Goal: Information Seeking & Learning: Learn about a topic

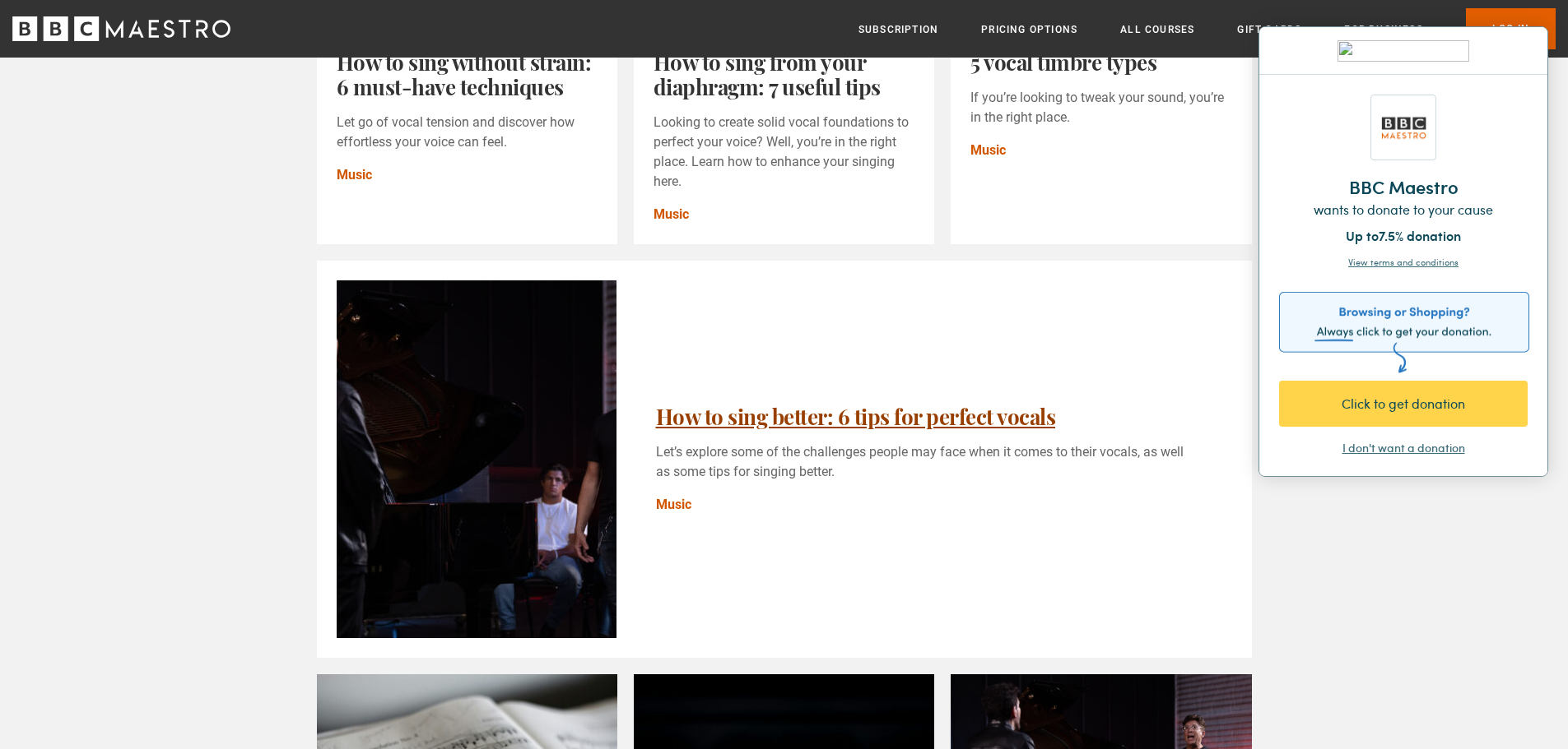
scroll to position [493, 0]
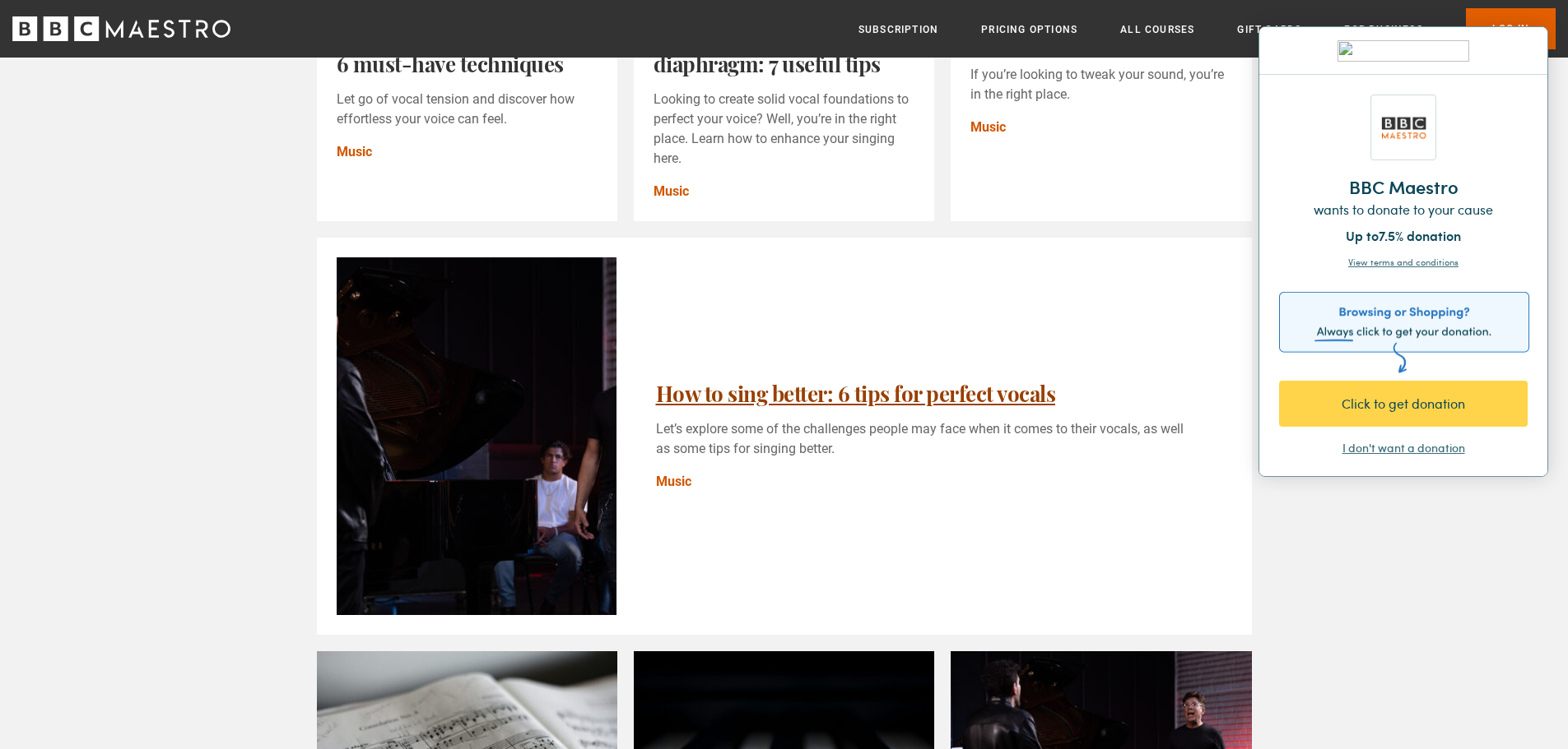
click at [868, 403] on link "How to sing better: 6 tips for perfect vocals" at bounding box center [855, 393] width 400 height 29
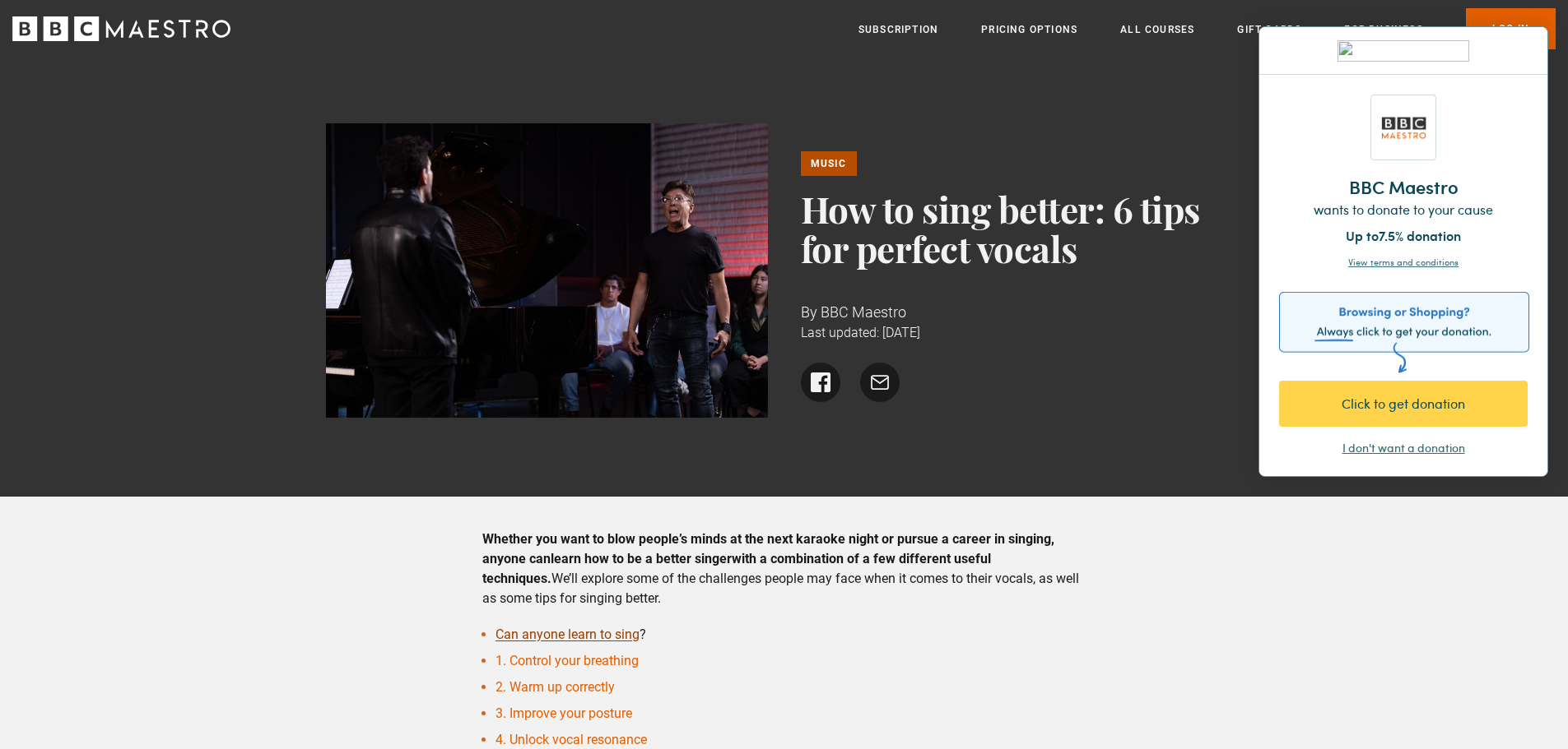
click at [596, 631] on link "Can anyone learn to sing" at bounding box center [568, 635] width 144 height 16
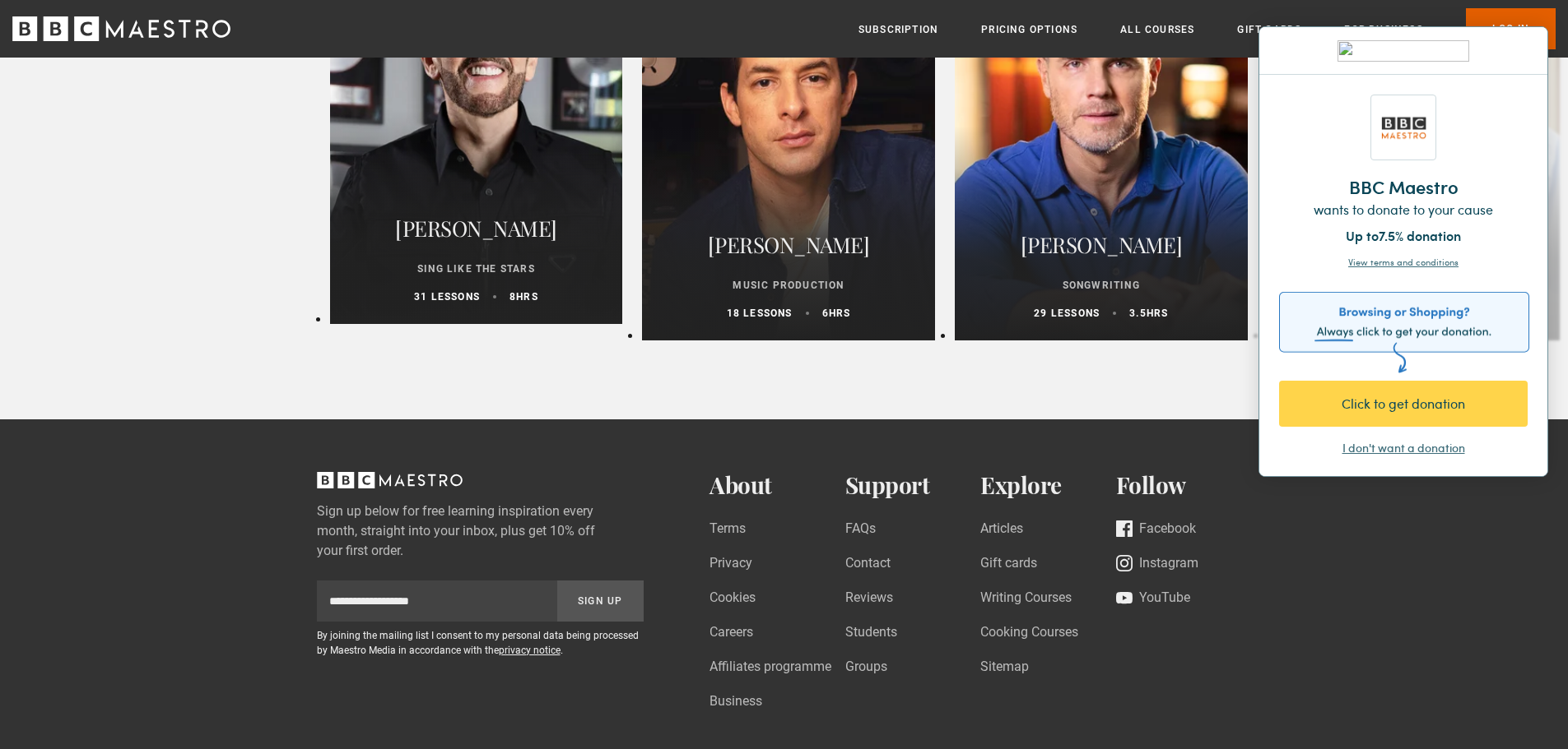
scroll to position [4135, 0]
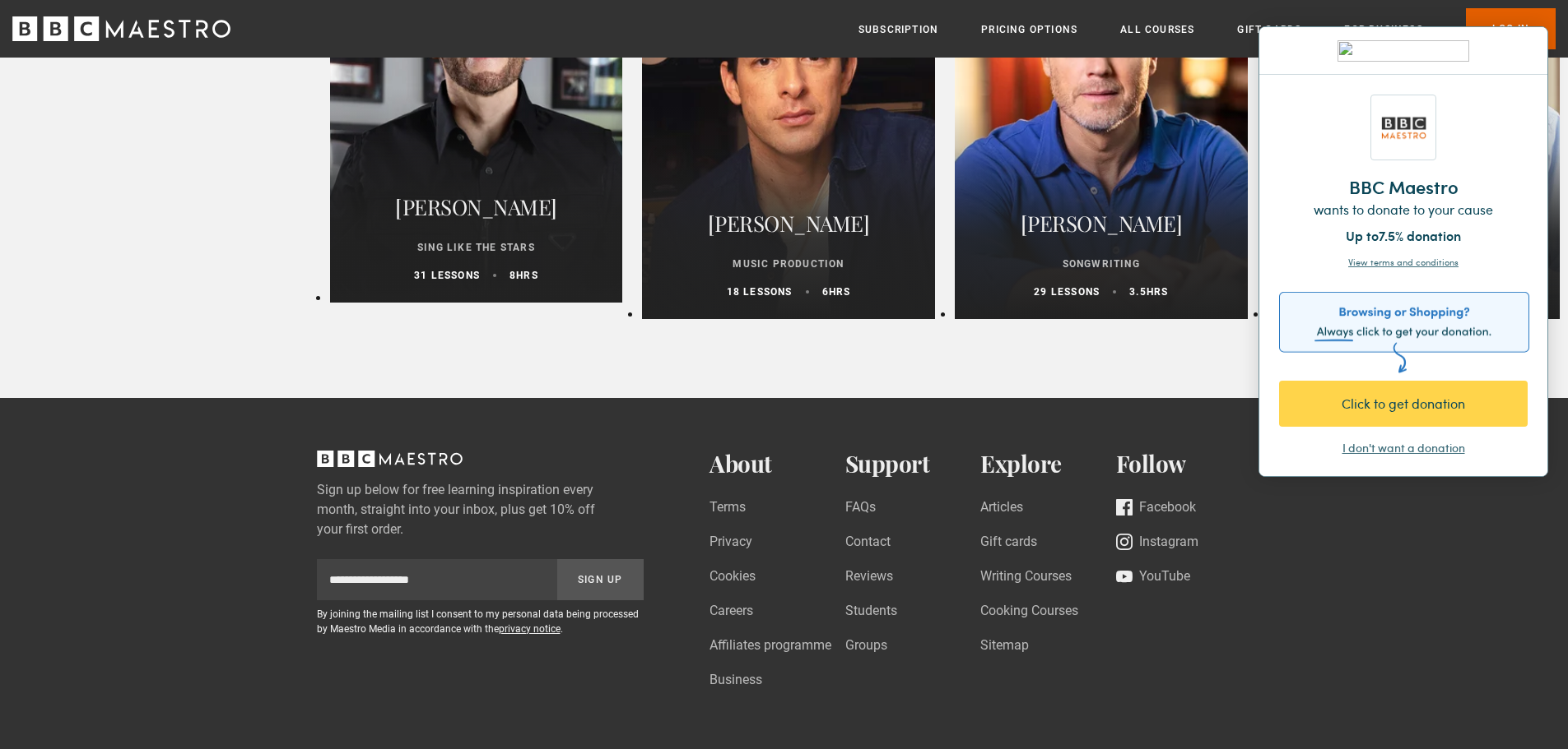
click at [445, 283] on p "31 lessons" at bounding box center [446, 275] width 66 height 15
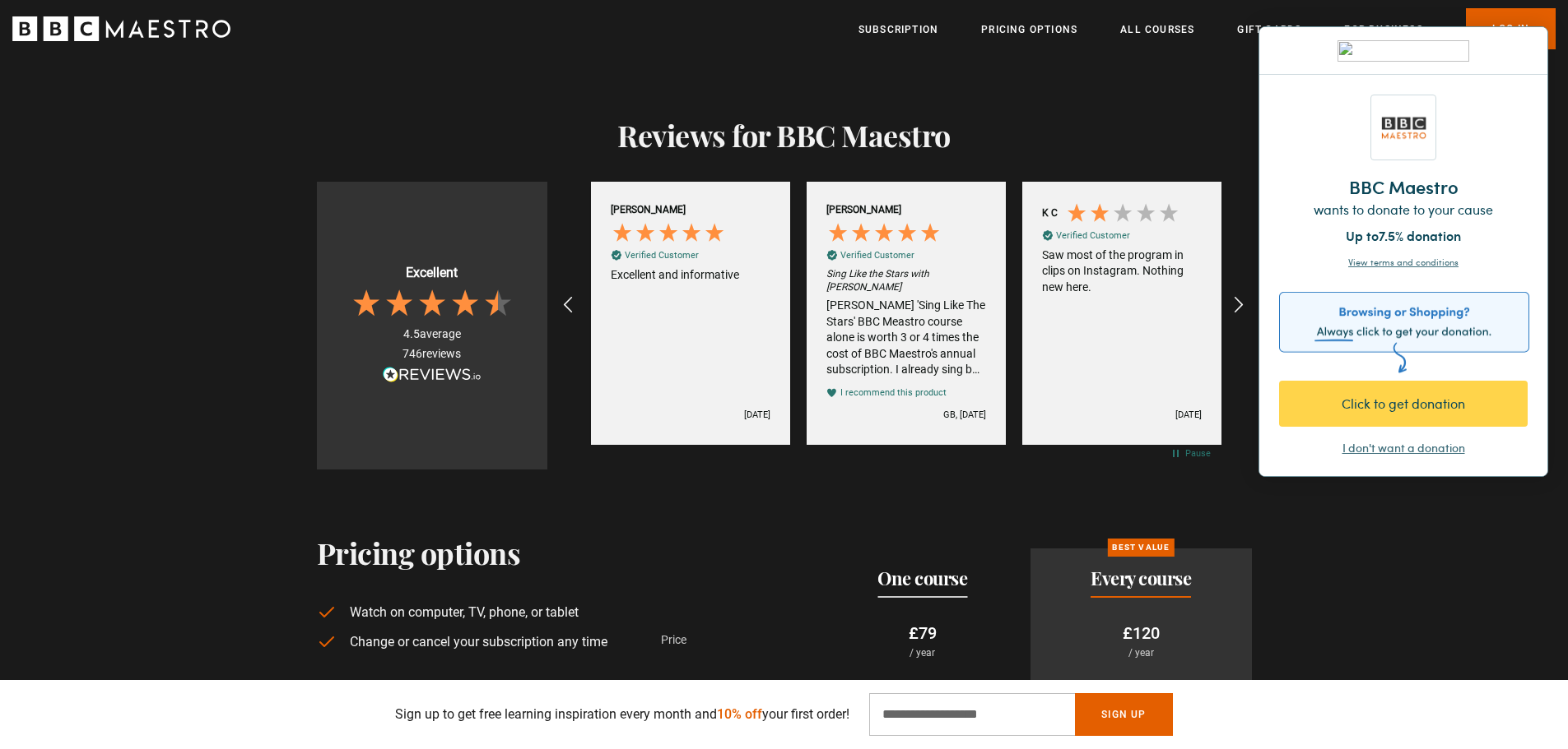
scroll to position [0, 1941]
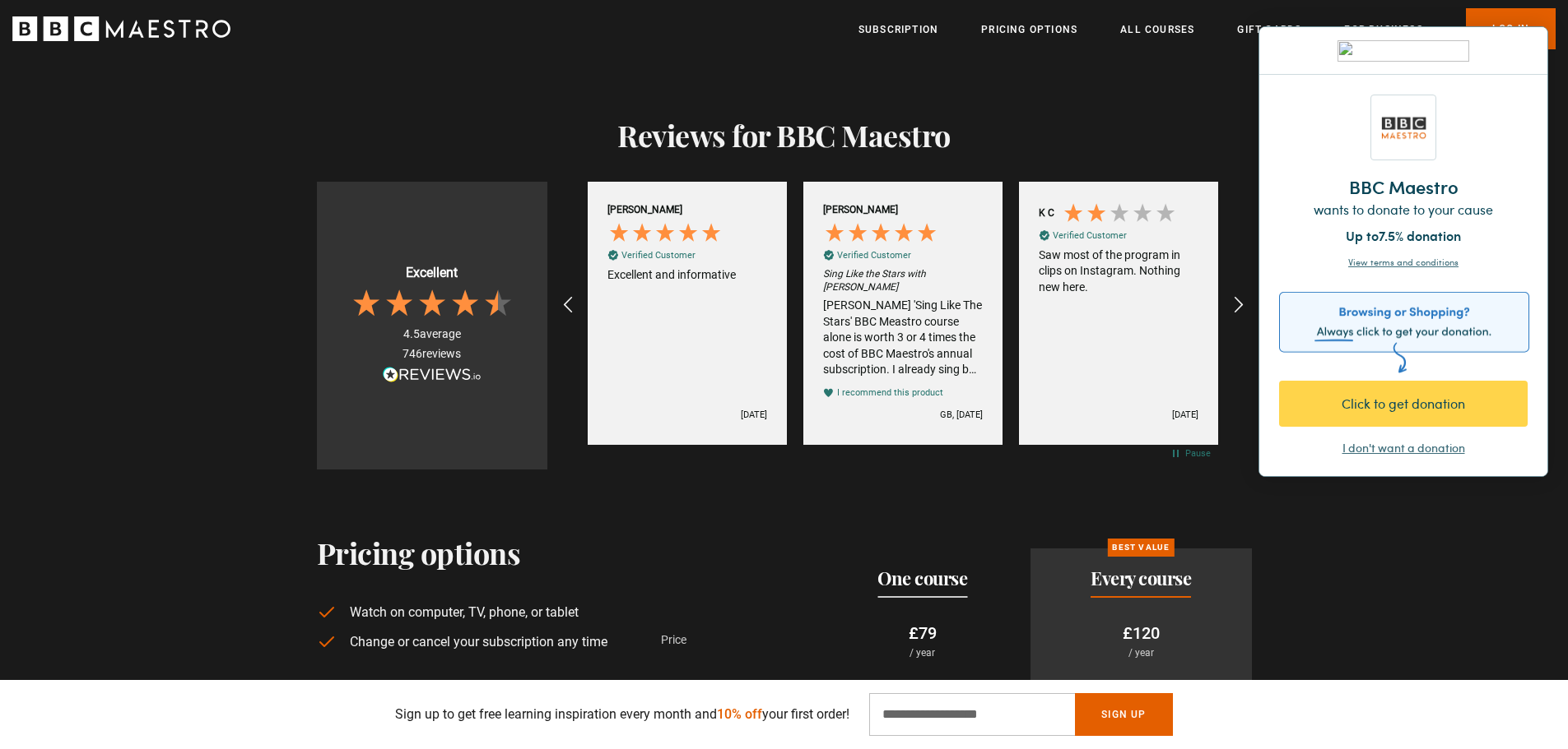
click at [883, 312] on div "Eric Vetros 'Sing Like The Stars' BBC Meastro course alone is worth 3 or 4 time…" at bounding box center [903, 338] width 160 height 81
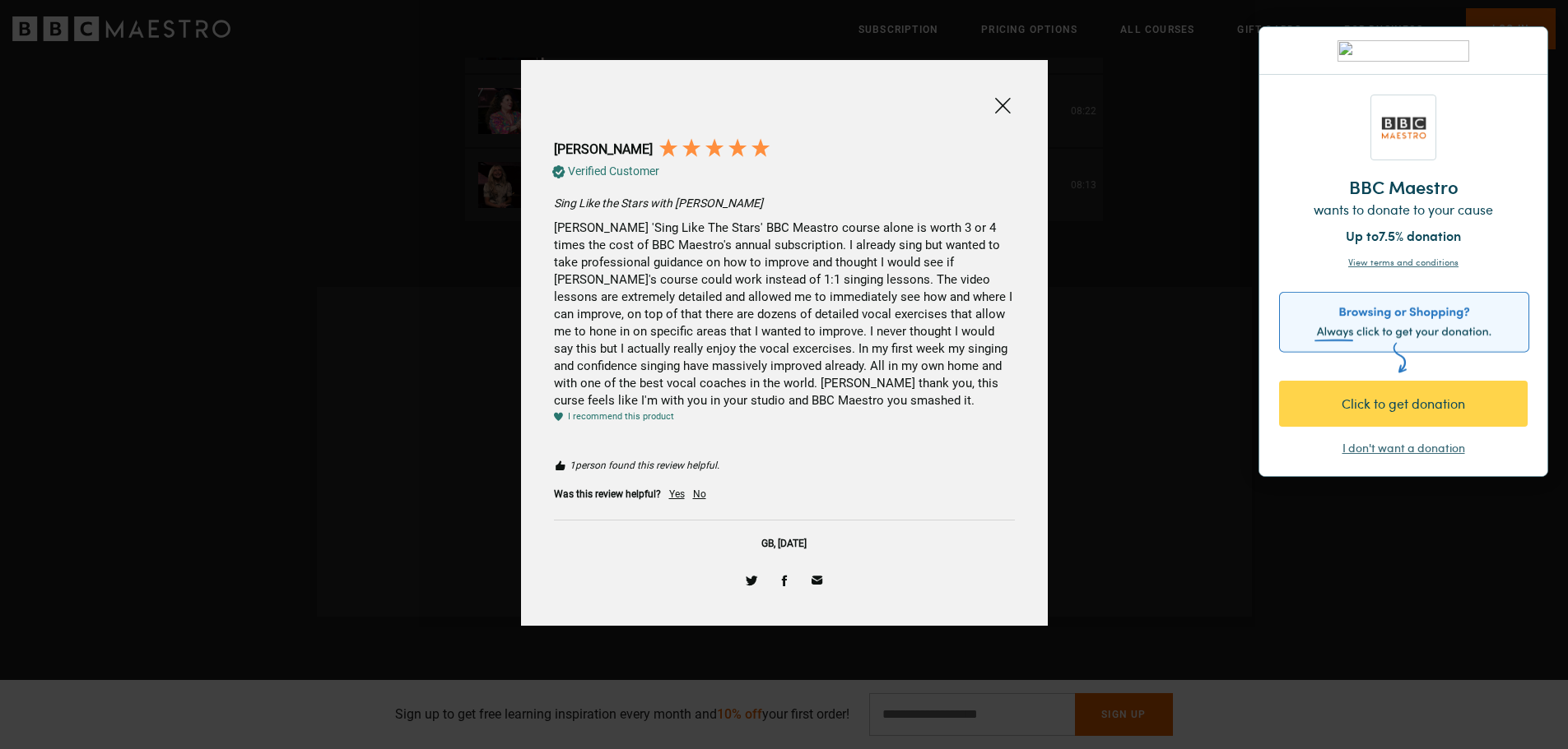
scroll to position [2715, 0]
click at [1004, 105] on span at bounding box center [1002, 106] width 20 height 21
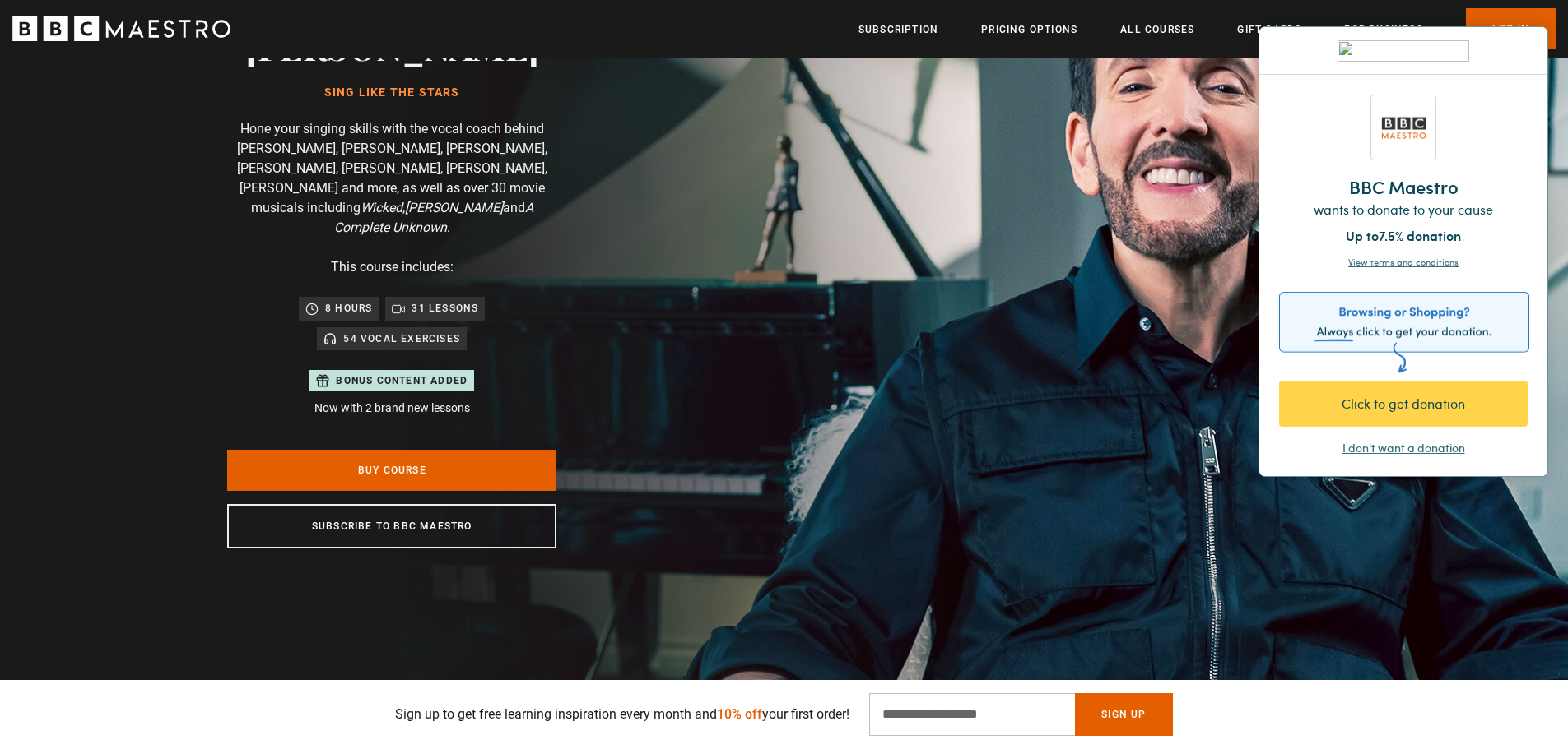
scroll to position [0, 3450]
